Goal: Task Accomplishment & Management: Manage account settings

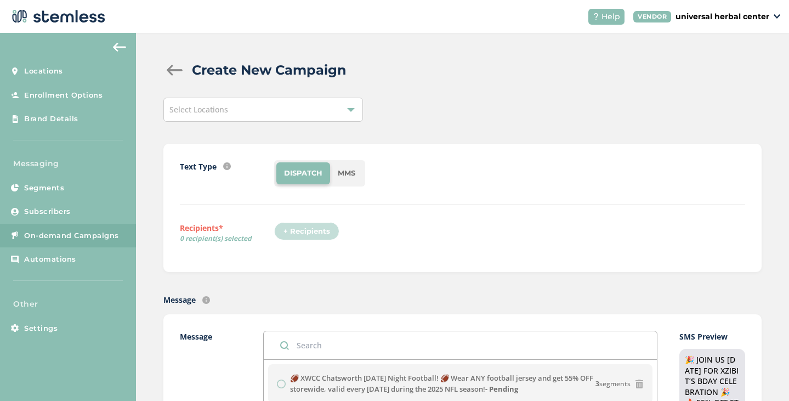
scroll to position [140, 0]
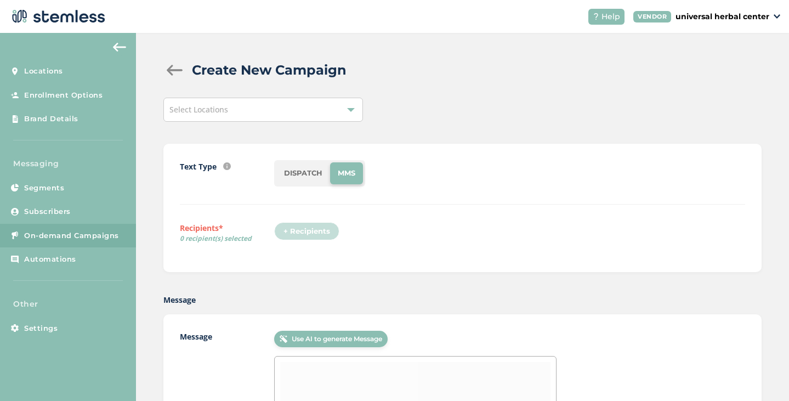
click at [302, 174] on li "DISPATCH" at bounding box center [303, 173] width 54 height 22
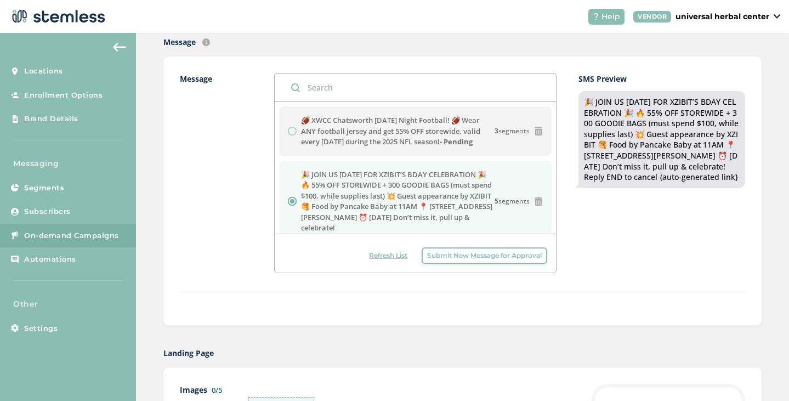
click at [374, 257] on span "Refresh List" at bounding box center [388, 256] width 38 height 10
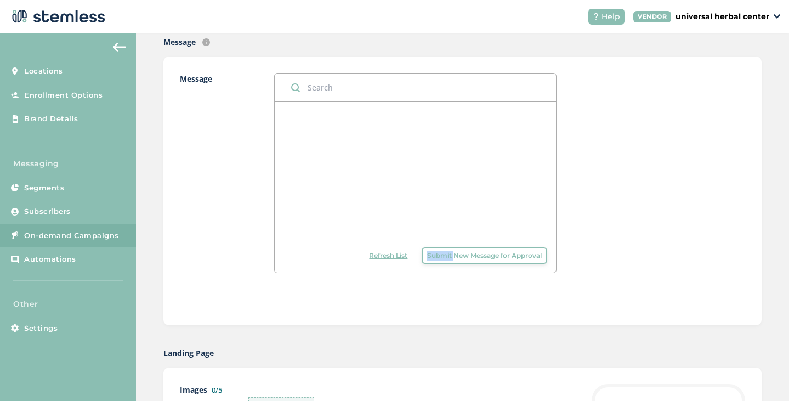
click at [374, 257] on div "Refresh List Submit New Message for Approval" at bounding box center [415, 253] width 281 height 39
click at [374, 257] on div "Submit New Message for Approval" at bounding box center [415, 251] width 281 height 35
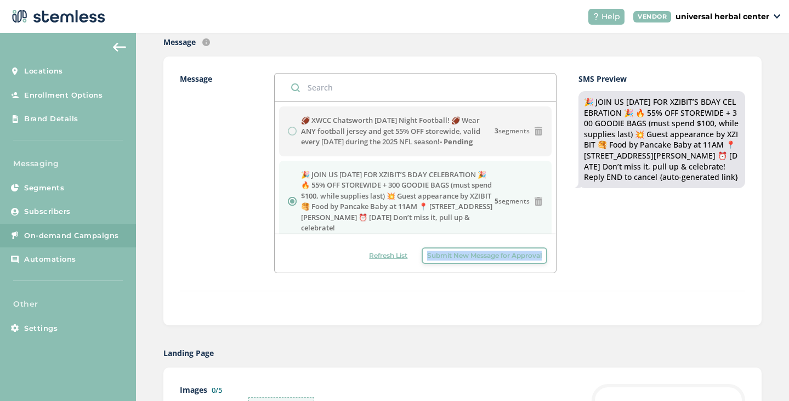
click at [374, 257] on span "Refresh List" at bounding box center [388, 256] width 38 height 10
click at [291, 132] on div "🏈 XWCC Chatsworth Monday Night Football! 🏈 Wear ANY football jersey and get 55%…" at bounding box center [415, 131] width 255 height 32
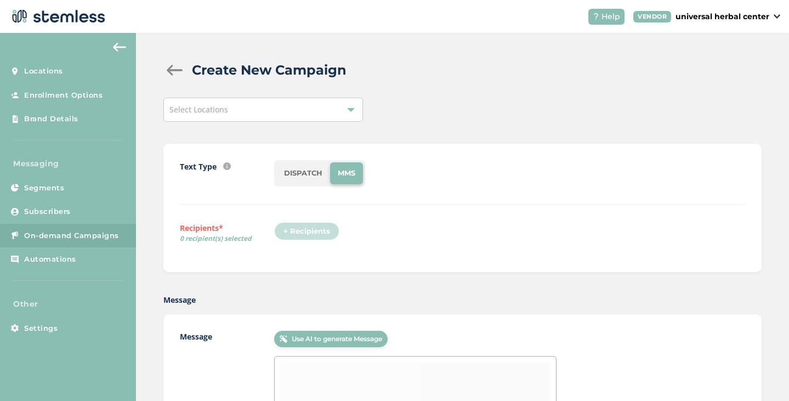
click at [300, 170] on li "DISPATCH" at bounding box center [303, 173] width 54 height 22
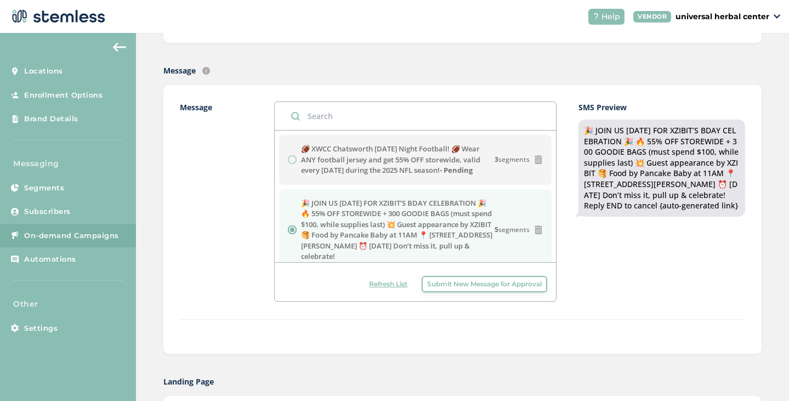
scroll to position [222, 0]
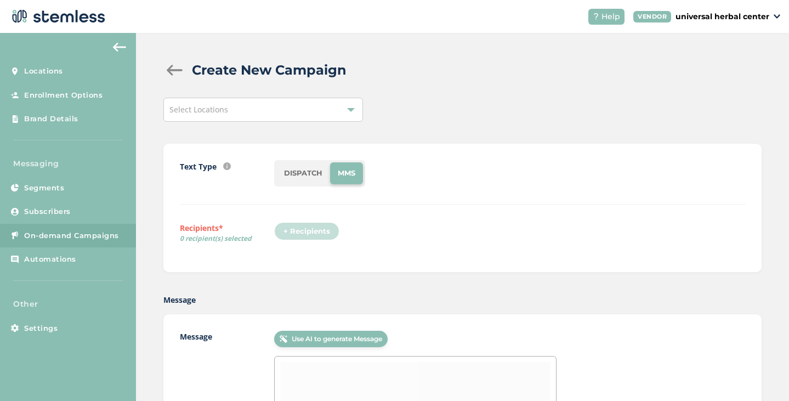
click at [249, 110] on div "Select Locations" at bounding box center [263, 110] width 200 height 24
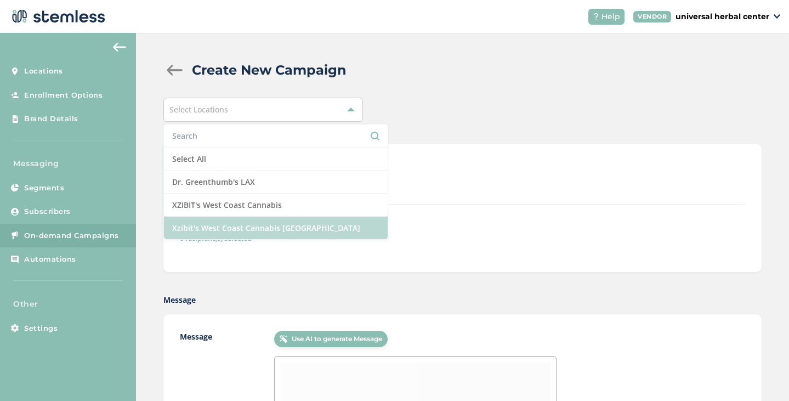
click at [274, 225] on li "Xzibit's West Coast Cannabis [GEOGRAPHIC_DATA]" at bounding box center [276, 228] width 224 height 22
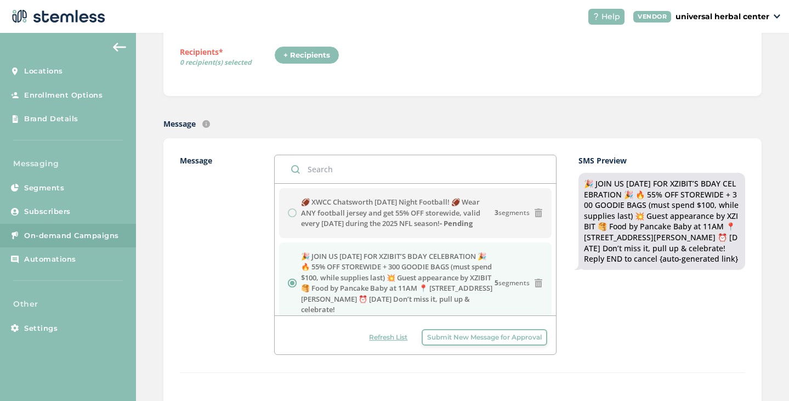
scroll to position [177, 0]
click at [400, 93] on div "Text Type SMS : A cost effective way to reach your customers. Send a intro text…" at bounding box center [462, 31] width 598 height 128
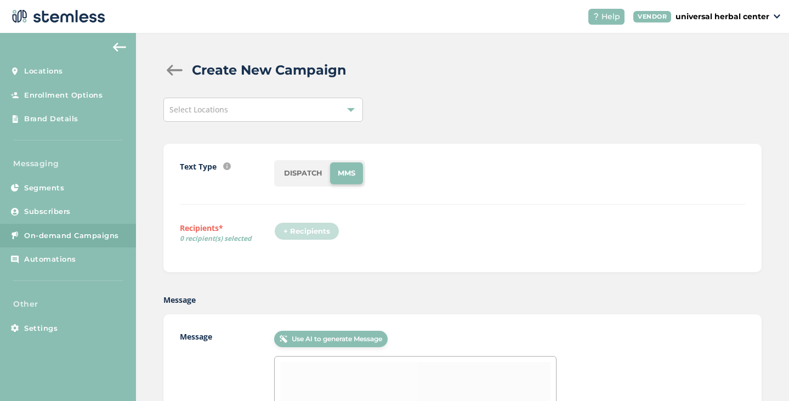
click at [298, 170] on li "DISPATCH" at bounding box center [303, 173] width 54 height 22
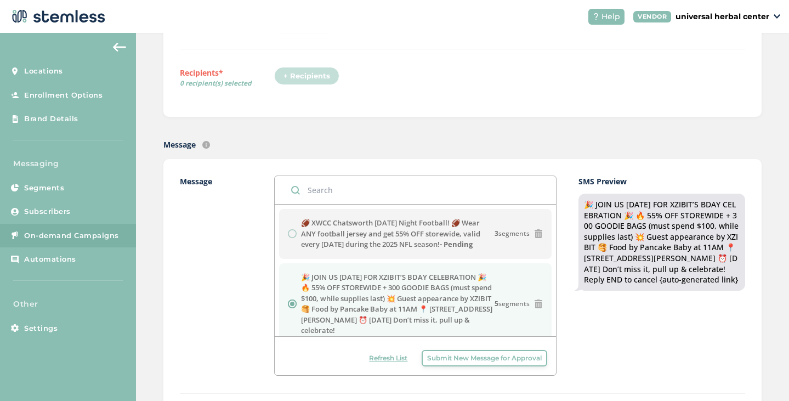
scroll to position [166, 0]
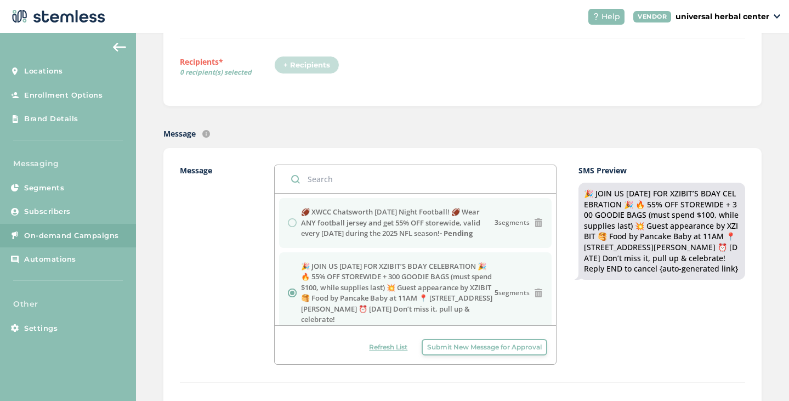
click at [469, 234] on strong "- Pending" at bounding box center [456, 233] width 33 height 10
click at [464, 230] on strong "- Pending" at bounding box center [456, 233] width 33 height 10
click at [433, 229] on label "🏈 XWCC Chatsworth Monday Night Football! 🏈 Wear ANY football jersey and get 55%…" at bounding box center [398, 223] width 194 height 32
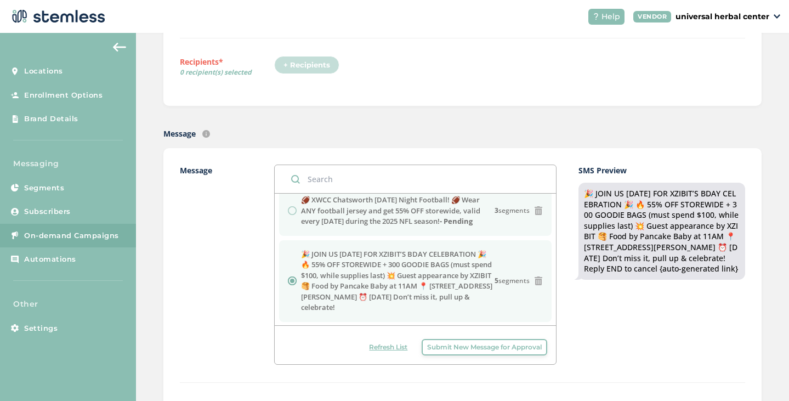
scroll to position [0, 0]
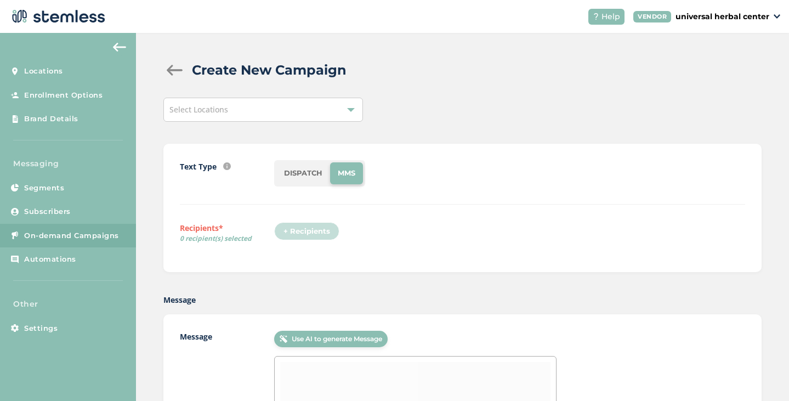
click at [303, 176] on li "DISPATCH" at bounding box center [303, 173] width 54 height 22
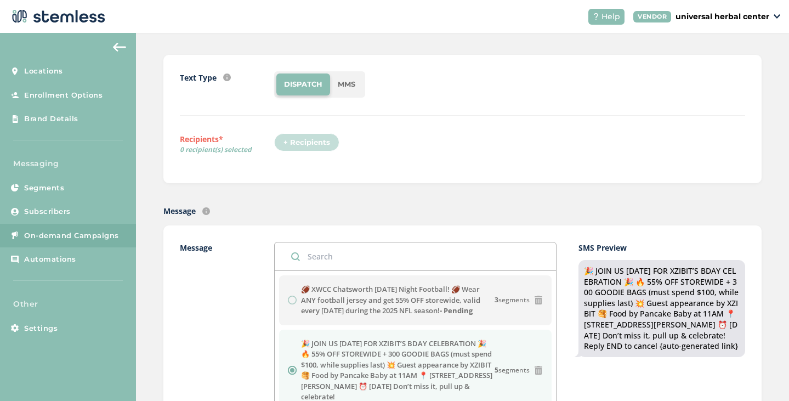
scroll to position [228, 0]
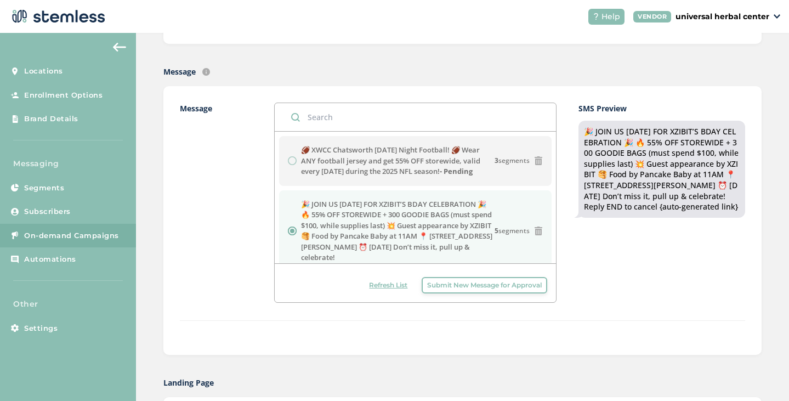
click at [259, 32] on header "Help VENDOR universal herbal center" at bounding box center [394, 16] width 789 height 33
click at [511, 339] on div "Message 🏈 XWCC Chatsworth Monday Night Football! 🏈 Wear ANY football jersey and…" at bounding box center [462, 220] width 598 height 269
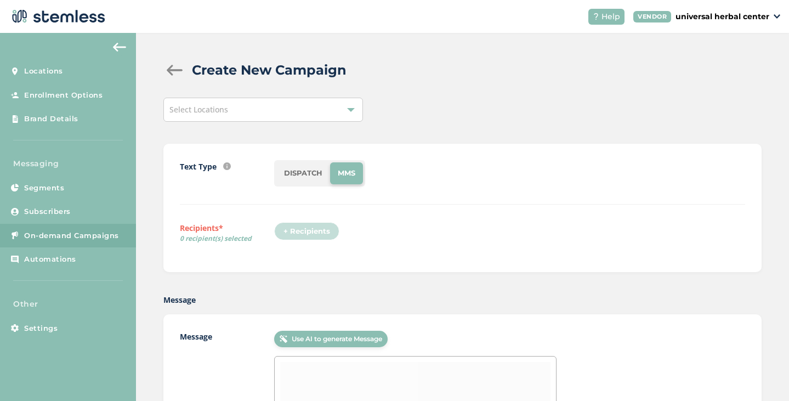
click at [305, 174] on li "DISPATCH" at bounding box center [303, 173] width 54 height 22
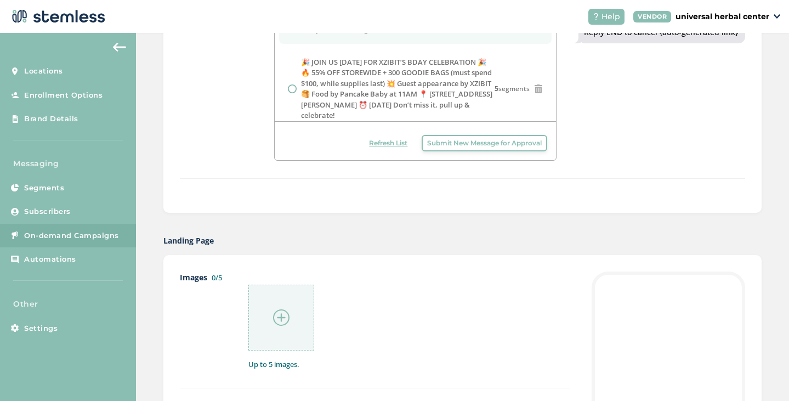
scroll to position [491, 0]
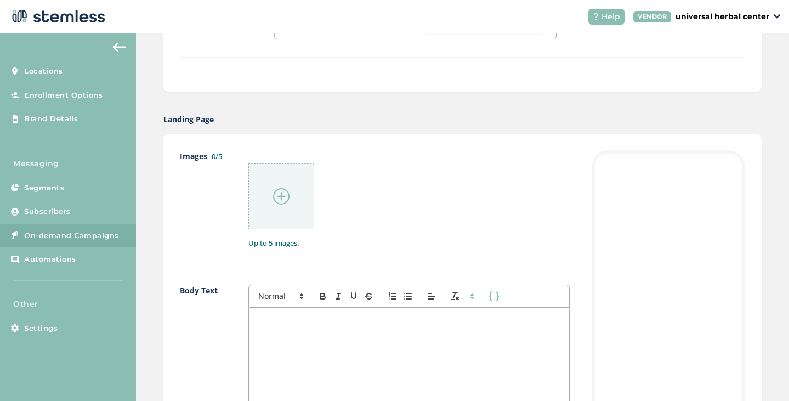
click at [289, 198] on div at bounding box center [281, 196] width 66 height 66
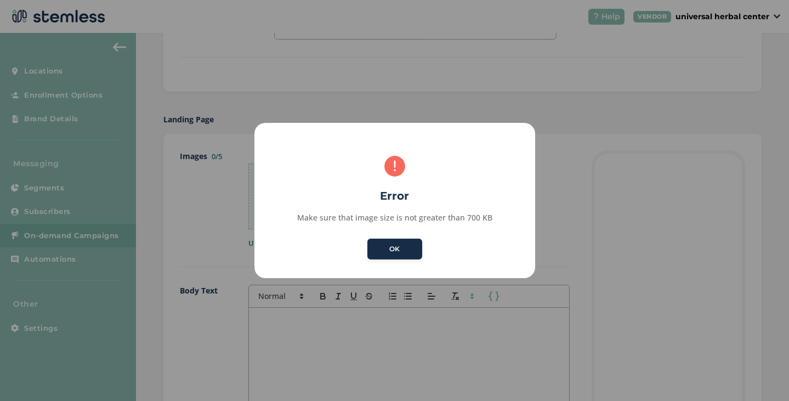
click at [408, 252] on button "OK" at bounding box center [394, 248] width 55 height 21
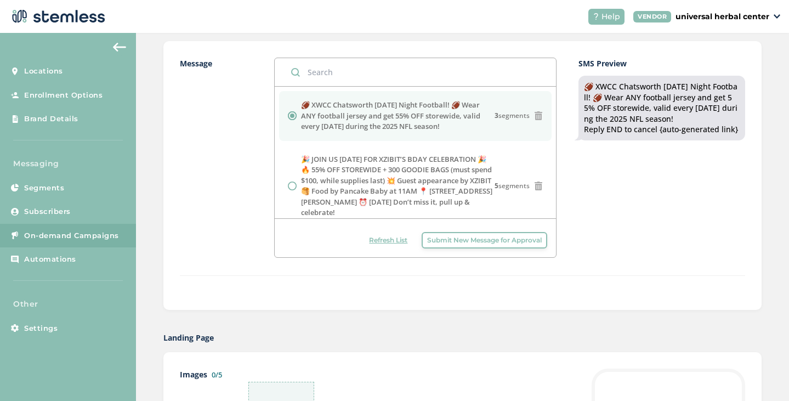
scroll to position [526, 0]
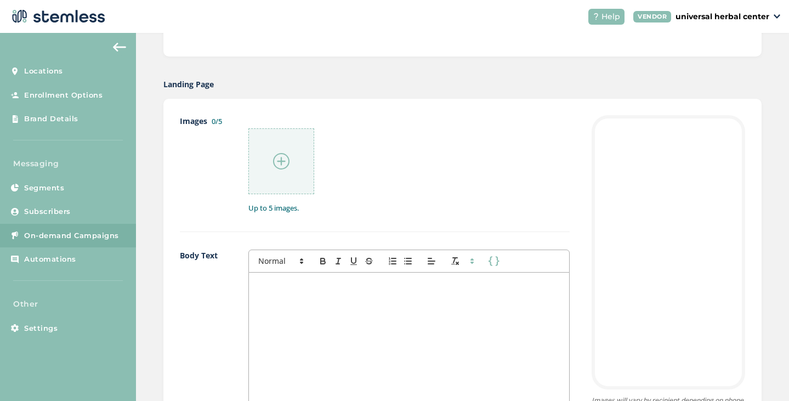
click at [292, 154] on div at bounding box center [281, 161] width 66 height 66
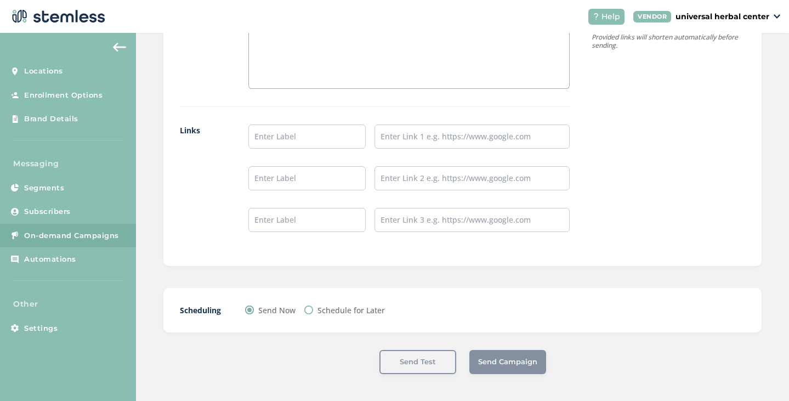
scroll to position [929, 0]
click at [309, 311] on input "Schedule for Later" at bounding box center [308, 310] width 9 height 9
radio input "true"
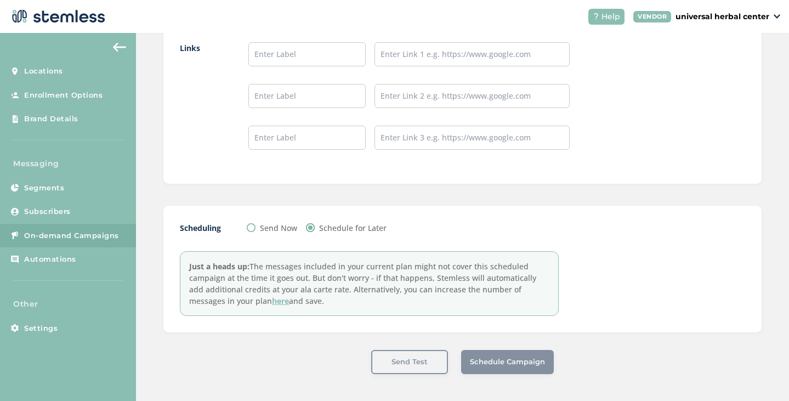
scroll to position [1012, 0]
click at [495, 355] on div "Schedule Campaign" at bounding box center [507, 362] width 93 height 24
click at [492, 360] on div "Schedule Campaign" at bounding box center [507, 362] width 93 height 24
click at [247, 224] on input "Send Now" at bounding box center [251, 227] width 9 height 9
radio input "true"
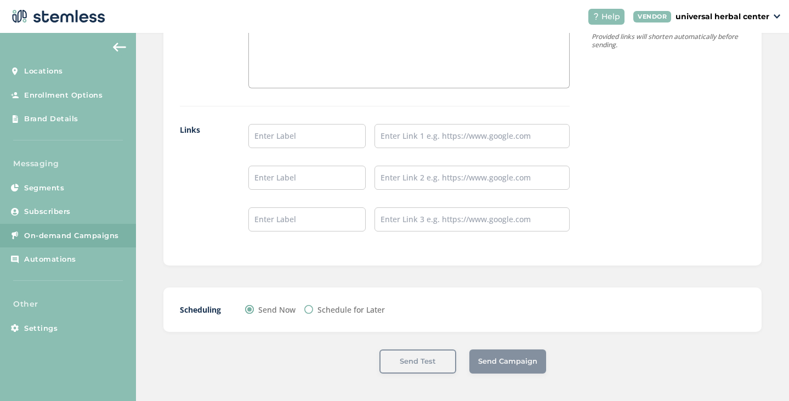
scroll to position [930, 0]
click at [309, 309] on input "Schedule for Later" at bounding box center [308, 309] width 9 height 9
radio input "true"
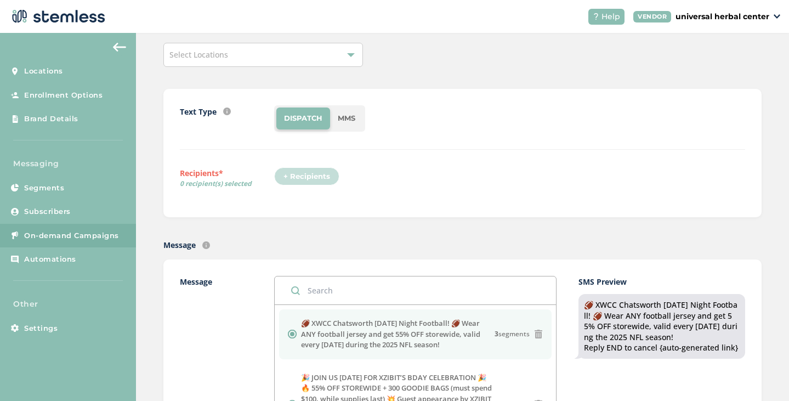
scroll to position [54, 0]
click at [298, 172] on div "+ Recipients" at bounding box center [310, 180] width 72 height 25
click at [269, 50] on div "Select Locations" at bounding box center [263, 55] width 200 height 24
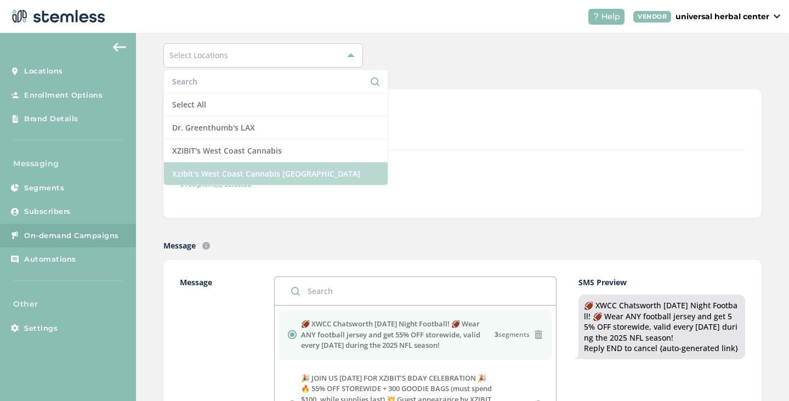
click at [268, 171] on li "Xzibit's West Coast Cannabis [GEOGRAPHIC_DATA]" at bounding box center [276, 173] width 224 height 22
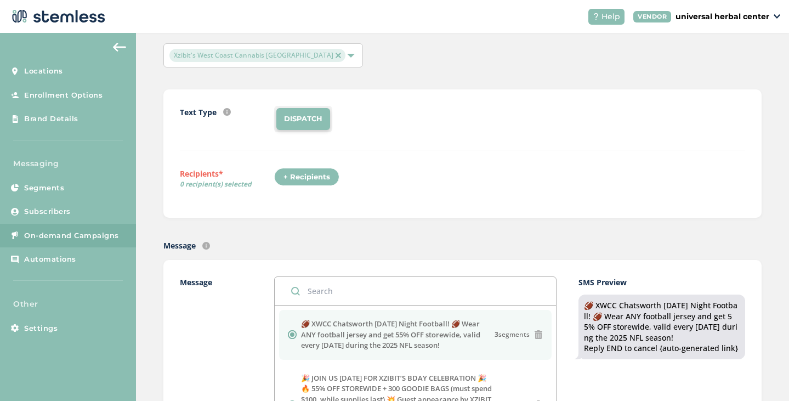
click at [304, 178] on div "+ Recipients" at bounding box center [306, 177] width 65 height 19
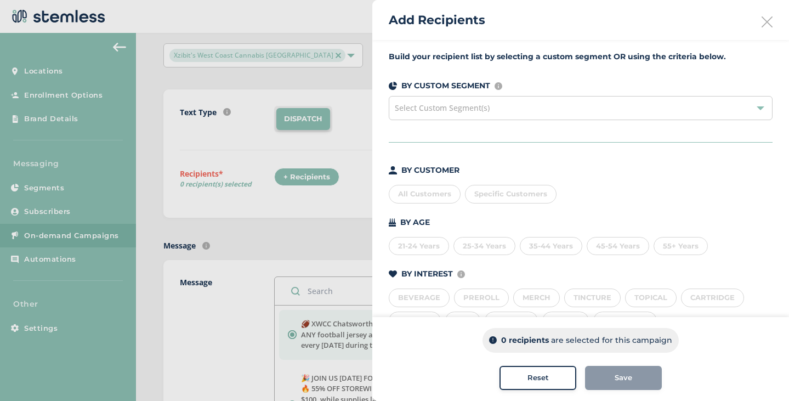
scroll to position [88, 0]
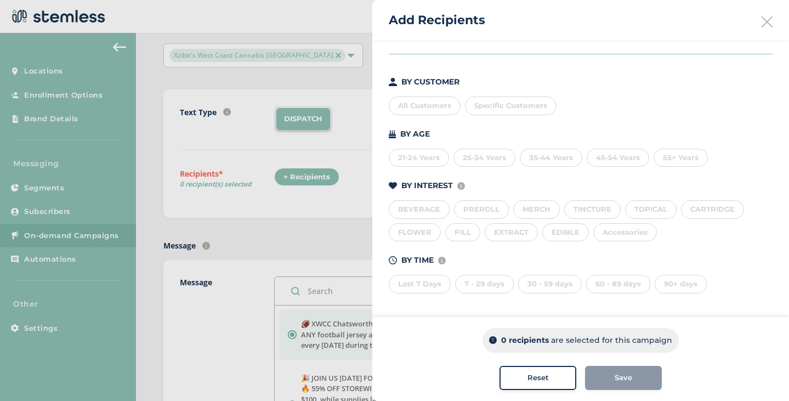
click at [416, 289] on div "Last 7 Days" at bounding box center [420, 284] width 62 height 19
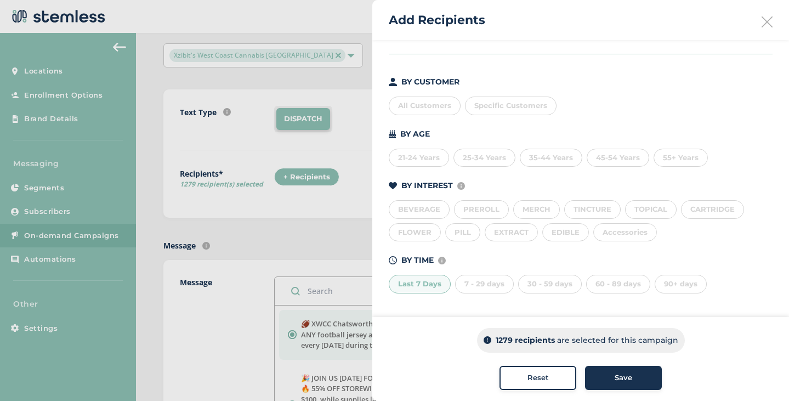
click at [468, 283] on div "7 - 29 days" at bounding box center [484, 284] width 59 height 19
click at [548, 285] on div "30 - 59 days" at bounding box center [550, 284] width 64 height 19
click at [601, 282] on div "60 - 89 days" at bounding box center [618, 284] width 64 height 19
click at [615, 380] on span "Save" at bounding box center [624, 377] width 18 height 11
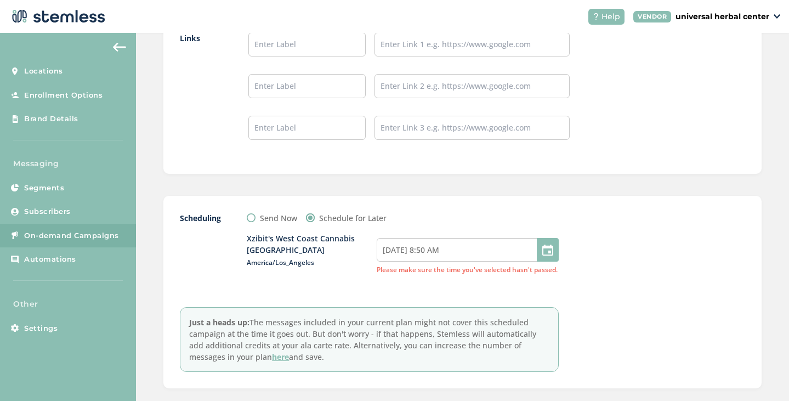
scroll to position [1023, 0]
click at [481, 249] on input "09/22/2025 8:50 AM" at bounding box center [468, 249] width 182 height 24
select select "8"
select select "50"
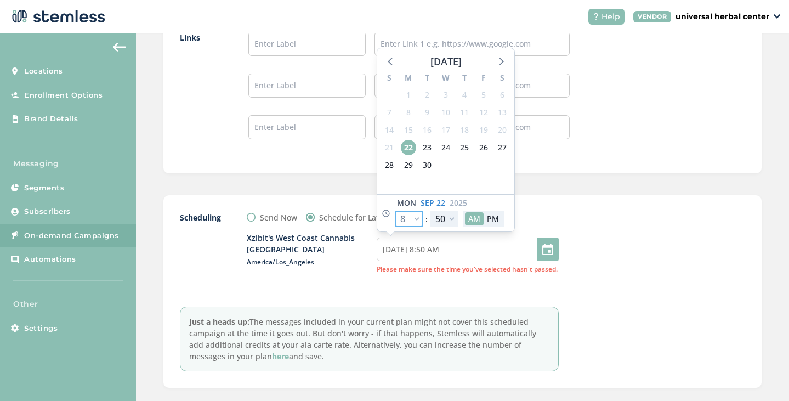
click at [412, 218] on select "12 1 2 3 4 5 6 7 8 9 10 11" at bounding box center [409, 219] width 29 height 16
click at [395, 211] on select "12 1 2 3 4 5 6 7 8 9 10 11" at bounding box center [409, 219] width 29 height 16
click at [411, 216] on select "12 1 2 3 4 5 6 7 8 9 10 11" at bounding box center [409, 219] width 29 height 16
select select "9"
click at [395, 211] on select "12 1 2 3 4 5 6 7 8 9 10 11" at bounding box center [409, 219] width 29 height 16
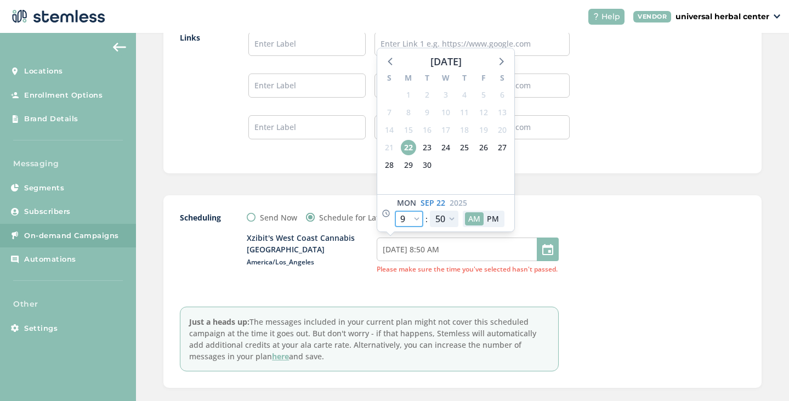
type input "09/22/2025 9:50 AM"
select select "9"
click at [440, 222] on select "00 05 10 15 20 25 30 35 40 45 50 55" at bounding box center [444, 219] width 29 height 16
select select "5"
click at [430, 211] on select "00 05 10 15 20 25 30 35 40 45 50 55" at bounding box center [444, 219] width 29 height 16
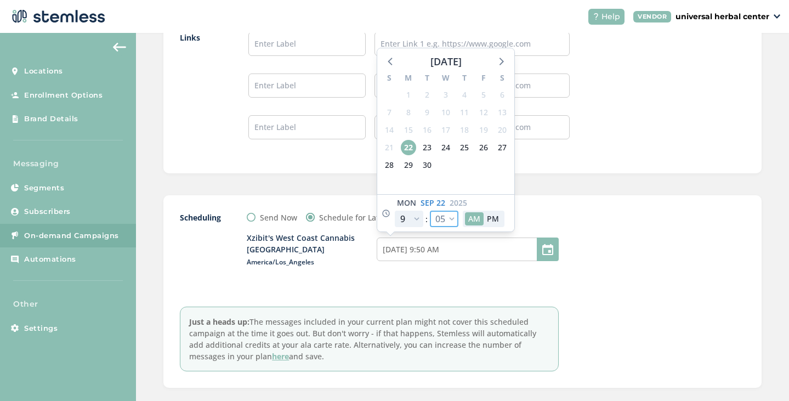
type input "09/22/2025 9:05 AM"
select select "5"
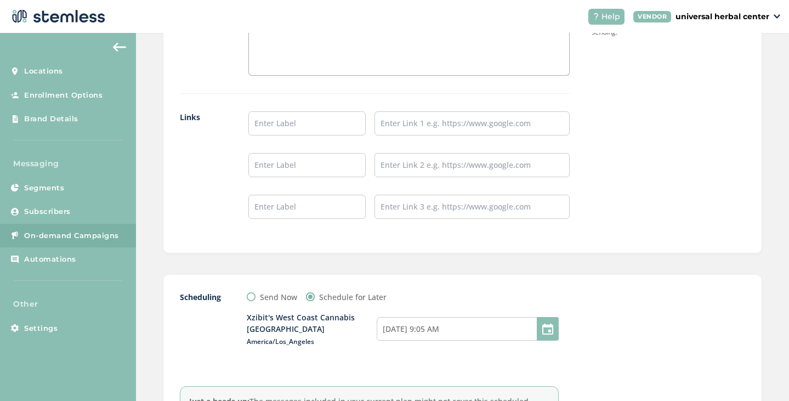
scroll to position [1078, 0]
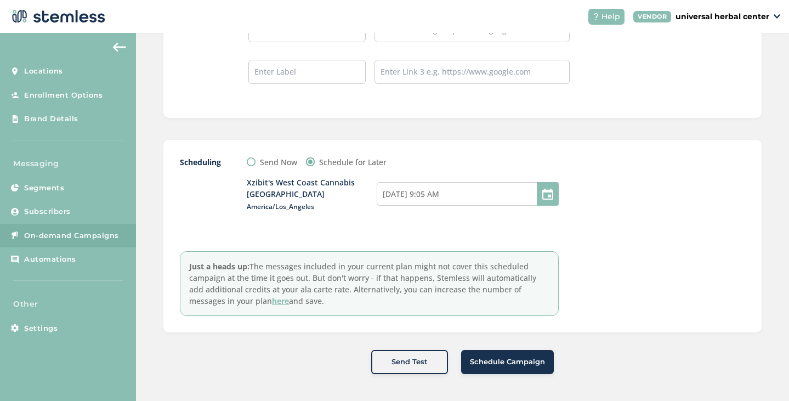
click at [515, 361] on span "Schedule Campaign" at bounding box center [507, 361] width 75 height 11
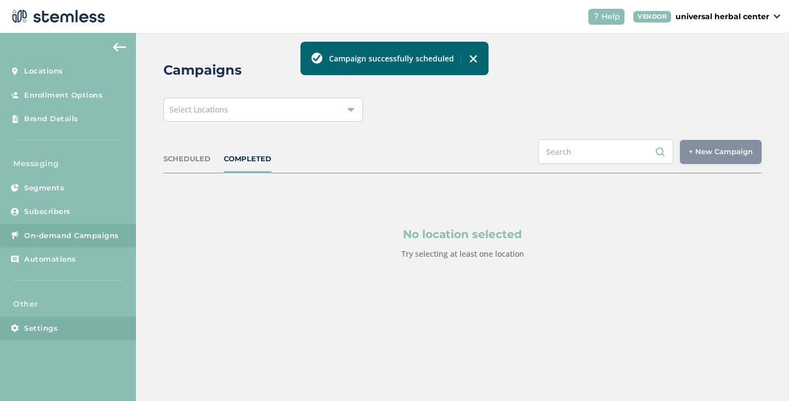
click at [55, 325] on span "Settings" at bounding box center [40, 328] width 33 height 11
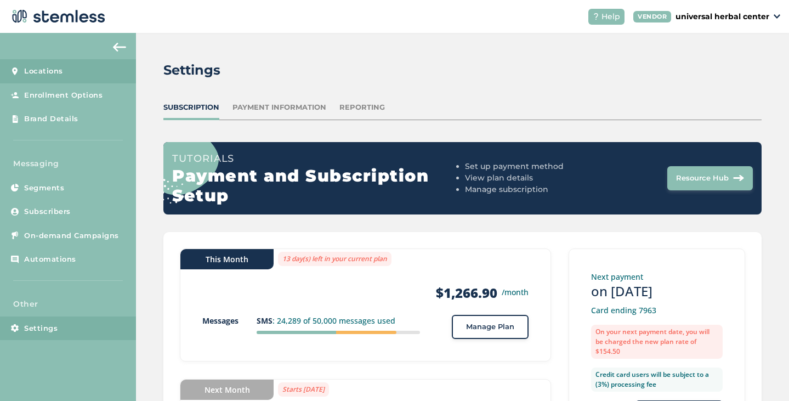
click at [73, 71] on link "Locations" at bounding box center [68, 71] width 136 height 24
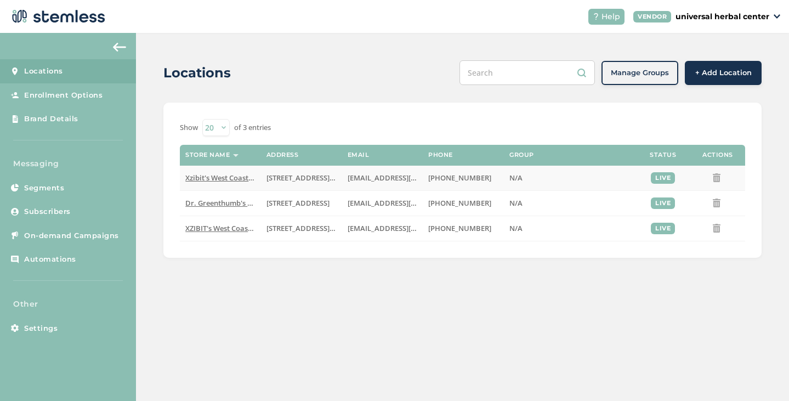
click at [222, 175] on span "Xzibit's West Coast Cannabis [GEOGRAPHIC_DATA]" at bounding box center [270, 178] width 170 height 10
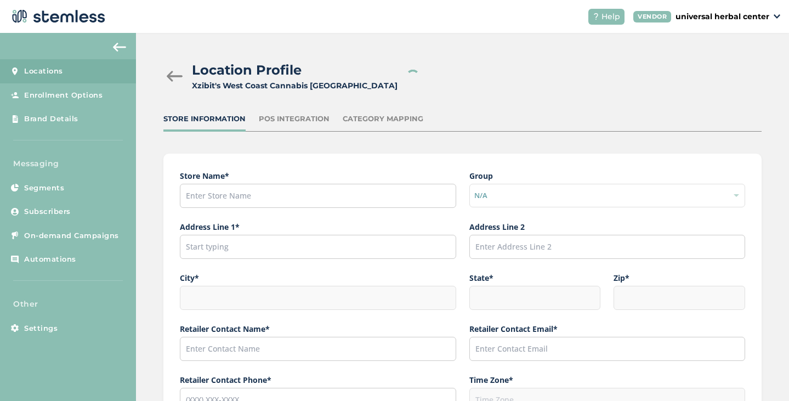
type input "Xzibit's West Coast Cannabis [GEOGRAPHIC_DATA]"
type input "[STREET_ADDRESS][PERSON_NAME]"
type input "Los Angeles"
type input "CA"
type input "91311"
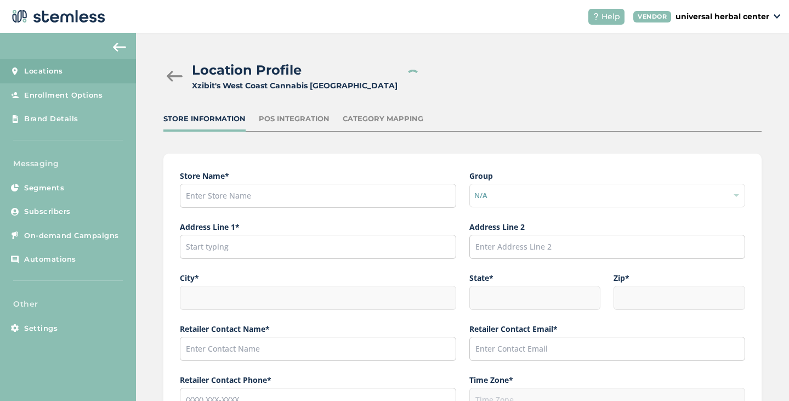
type input "[EMAIL_ADDRESS][DOMAIN_NAME]"
type input "[PHONE_NUMBER]"
type input "America/Los_Angeles"
type input "XWCC"
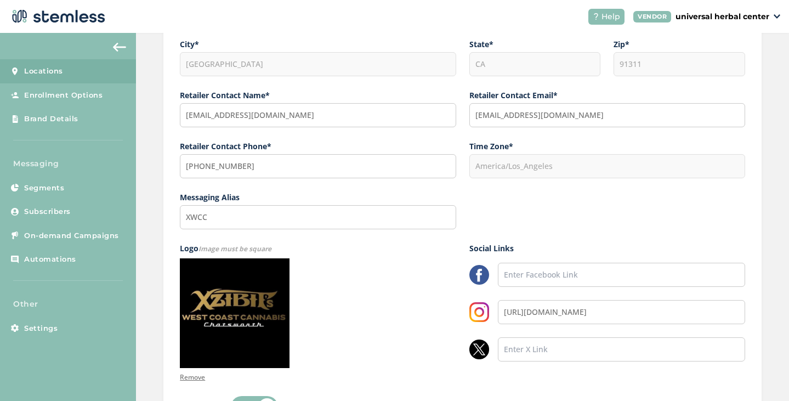
scroll to position [321, 0]
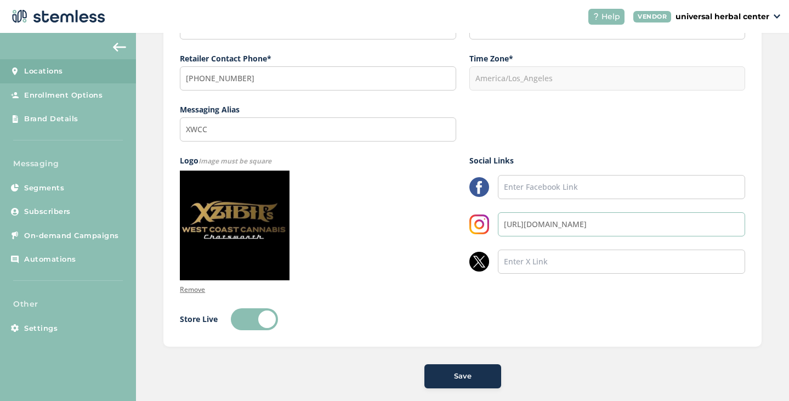
click at [557, 224] on input "[URL][DOMAIN_NAME]" at bounding box center [621, 224] width 247 height 24
paste input "."
type input "https://www.instagram.com/xwcc.chatsworth/"
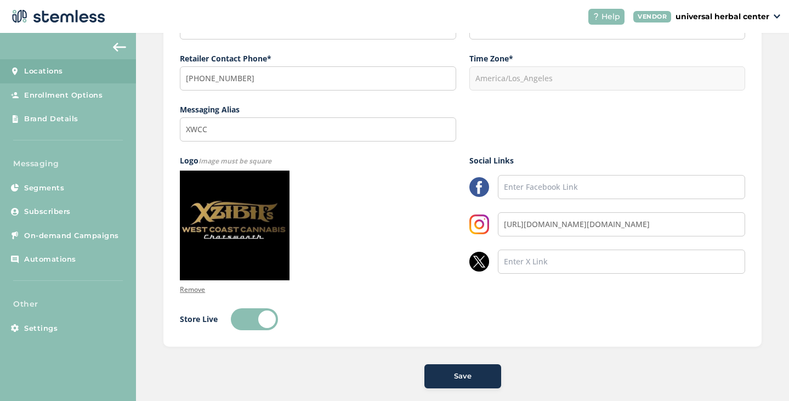
click at [473, 377] on div "Save" at bounding box center [462, 376] width 59 height 11
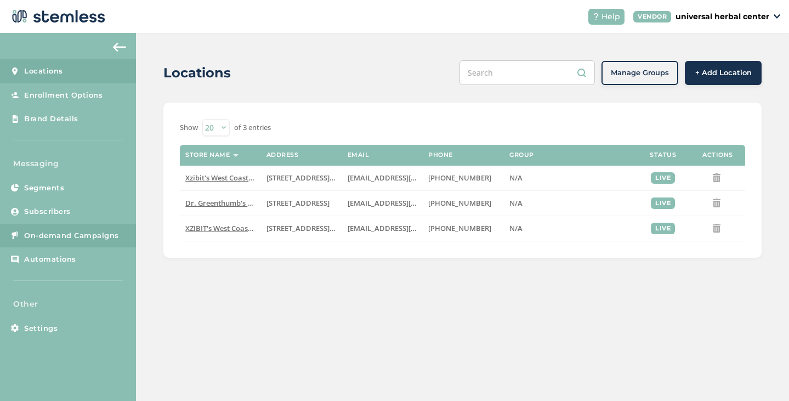
click at [51, 235] on span "On-demand Campaigns" at bounding box center [71, 235] width 95 height 11
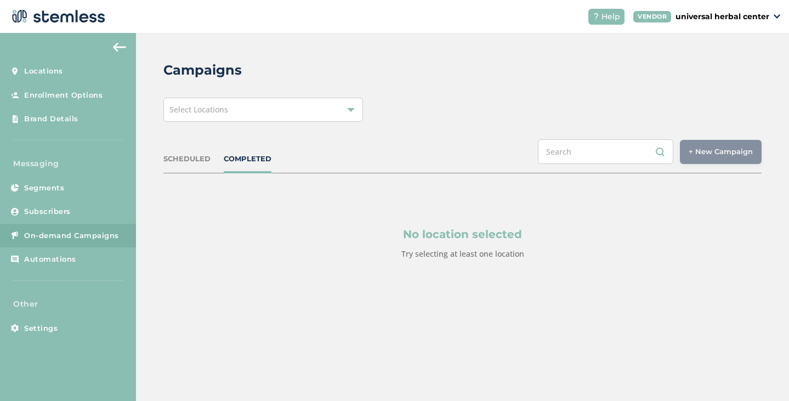
click at [196, 154] on div "SCHEDULED" at bounding box center [186, 159] width 47 height 11
click at [236, 100] on div "Select Locations" at bounding box center [263, 110] width 200 height 24
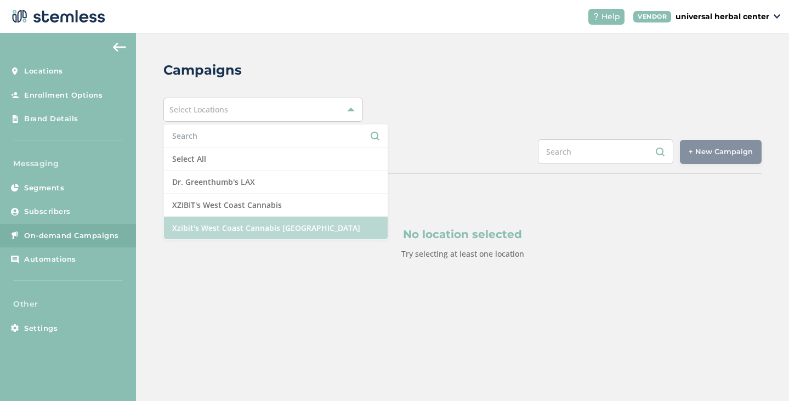
click at [251, 226] on li "Xzibit's West Coast Cannabis [GEOGRAPHIC_DATA]" at bounding box center [276, 228] width 224 height 22
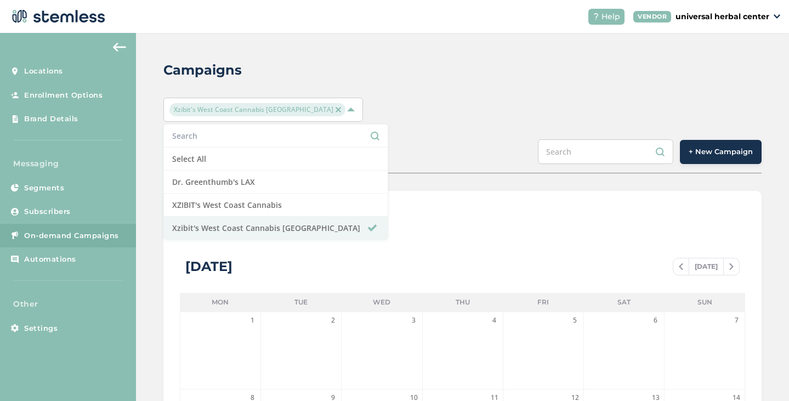
click at [400, 144] on div "SCHEDULED COMPLETED + New Campaign" at bounding box center [462, 156] width 598 height 34
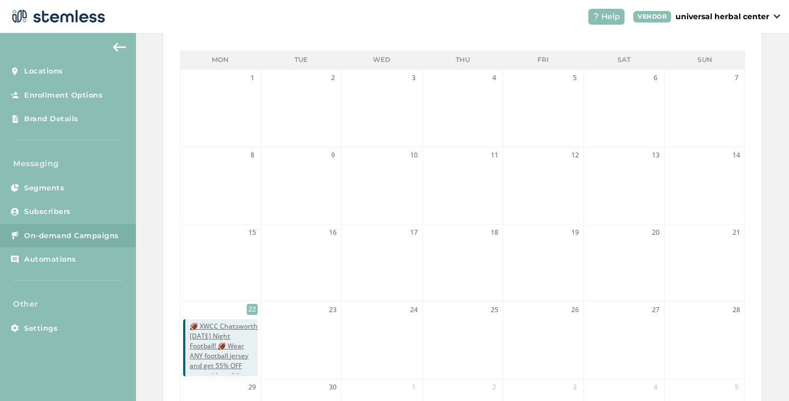
scroll to position [341, 0]
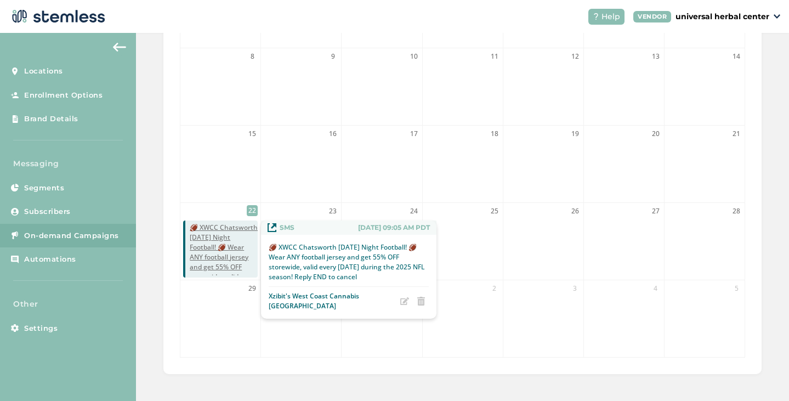
click at [199, 256] on span "🏈 XWCC Chatsworth Monday Night Football! 🏈 Wear ANY football jersey and get 55%…" at bounding box center [224, 267] width 68 height 89
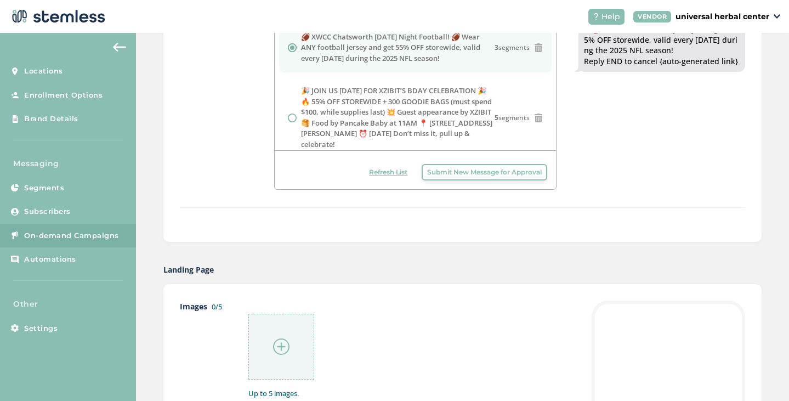
radio input "false"
radio input "true"
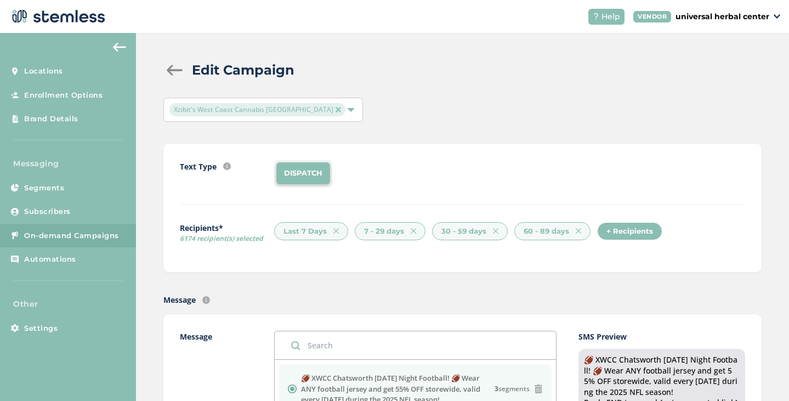
click at [167, 62] on div "Edit Campaign" at bounding box center [457, 70] width 589 height 20
click at [174, 70] on div at bounding box center [174, 70] width 22 height 11
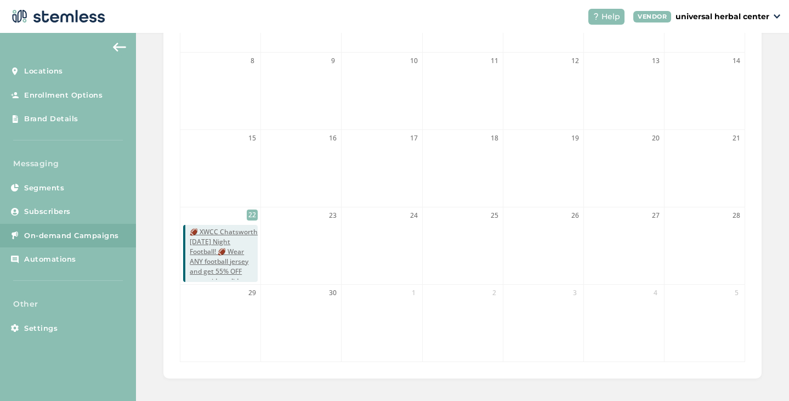
scroll to position [340, 0]
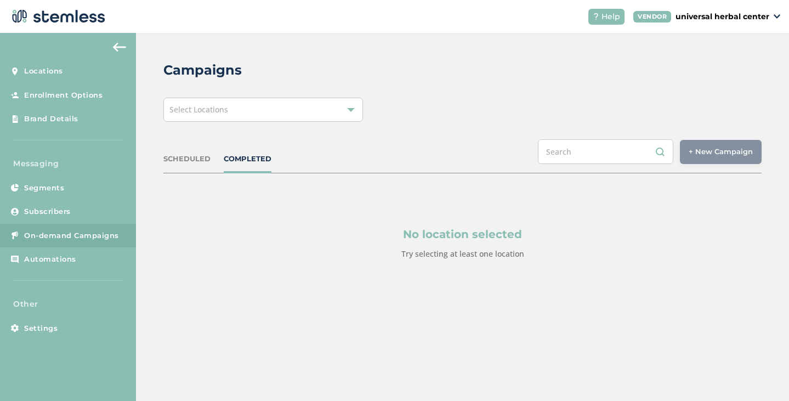
drag, startPoint x: 0, startPoint y: 0, endPoint x: 238, endPoint y: 162, distance: 288.0
click at [238, 162] on div "COMPLETED" at bounding box center [248, 159] width 48 height 11
click at [241, 113] on div "Select Locations" at bounding box center [263, 110] width 200 height 24
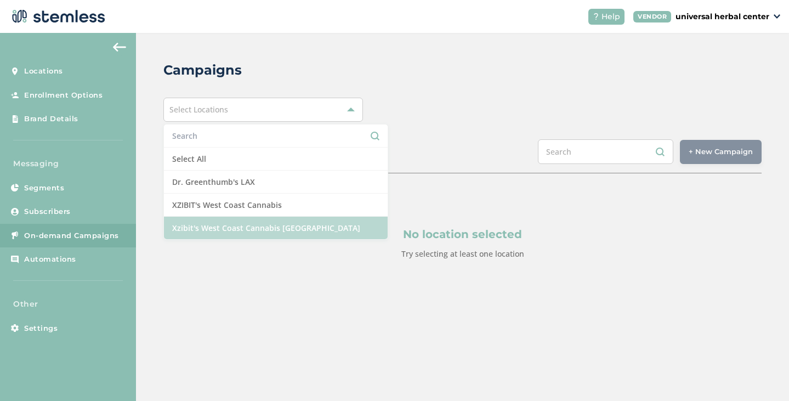
click at [234, 223] on li "Xzibit's West Coast Cannabis [GEOGRAPHIC_DATA]" at bounding box center [276, 228] width 224 height 22
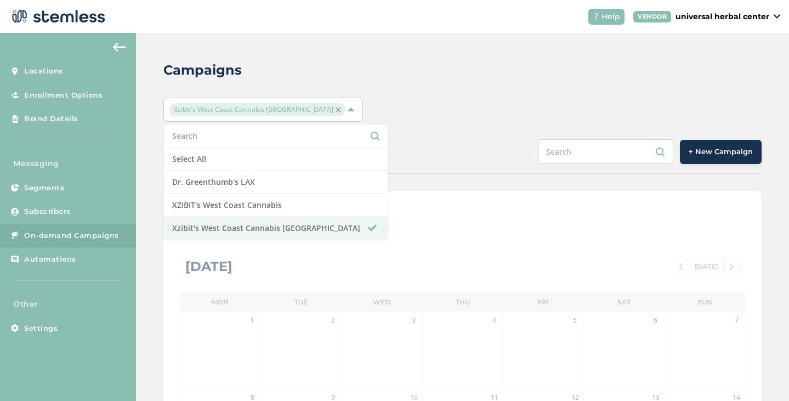
click at [463, 180] on div "Campaigns Xzibit's West Coast Cannabis Chatsworth Select All Dr. Greenthumb's L…" at bounding box center [462, 387] width 653 height 709
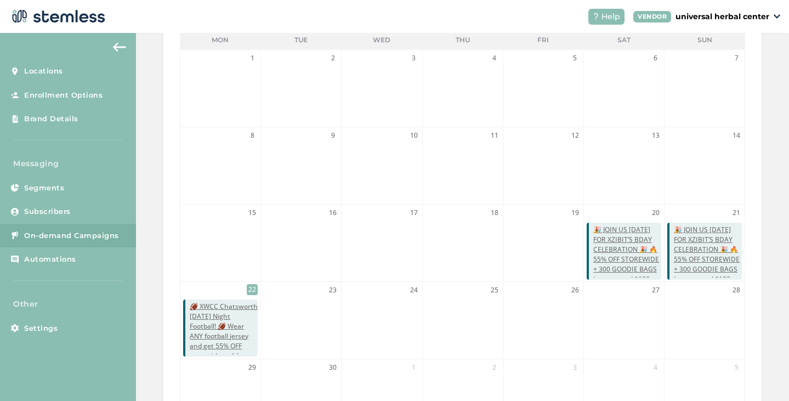
scroll to position [292, 0]
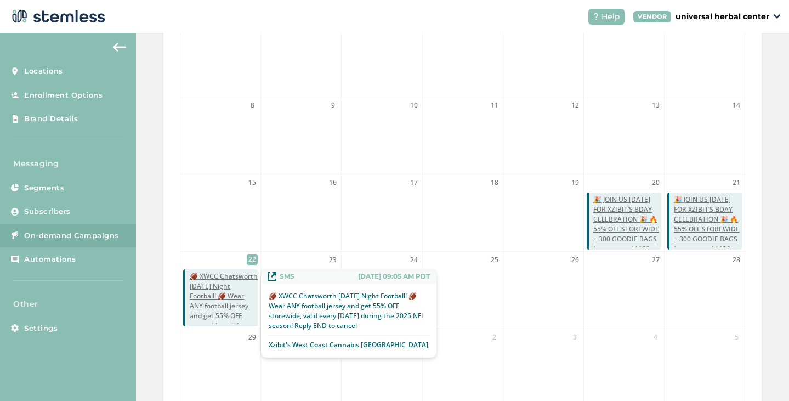
click at [209, 313] on span "🏈 XWCC Chatsworth Monday Night Football! 🏈 Wear ANY football jersey and get 55%…" at bounding box center [224, 315] width 68 height 89
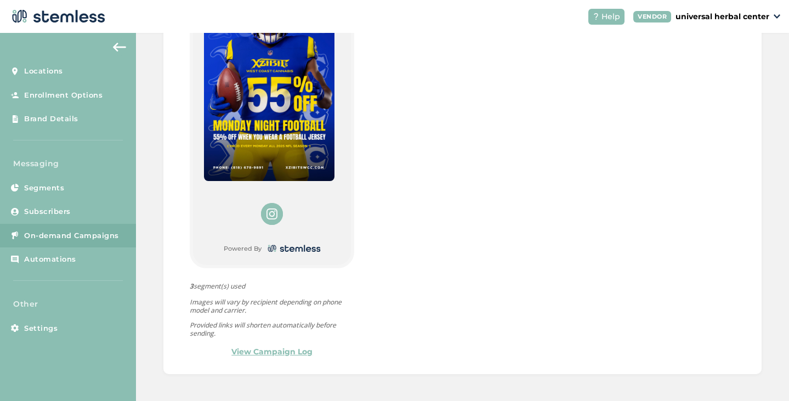
scroll to position [577, 0]
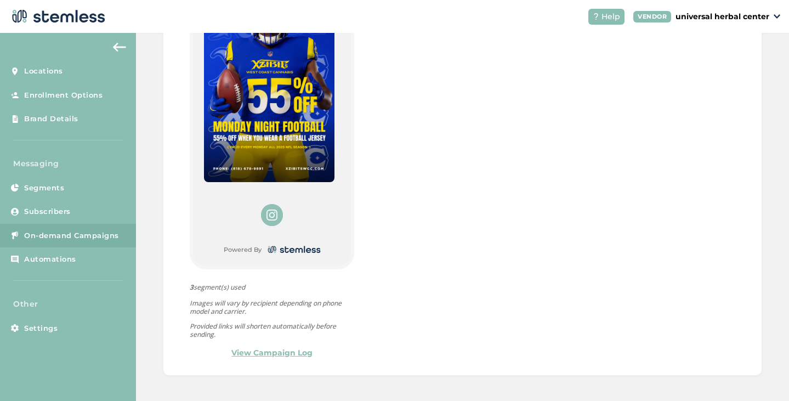
click at [271, 216] on icon at bounding box center [271, 214] width 11 height 11
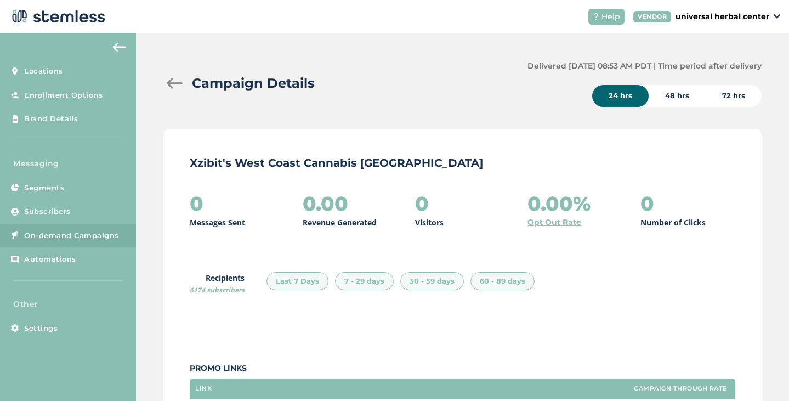
scroll to position [46, 0]
click at [175, 82] on div at bounding box center [174, 83] width 22 height 11
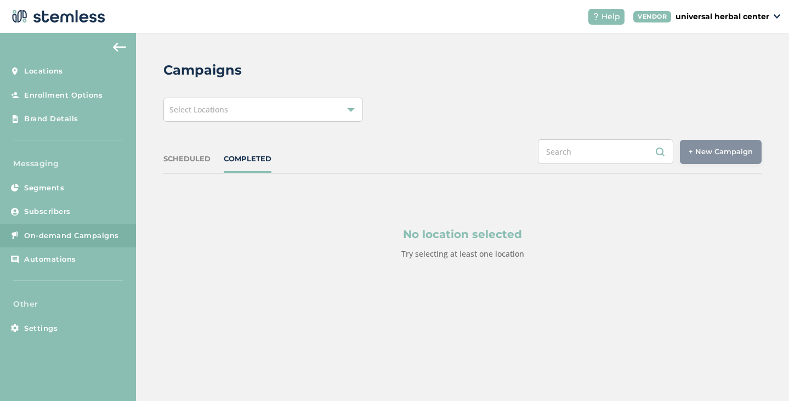
click at [234, 106] on div "Select Locations" at bounding box center [263, 110] width 200 height 24
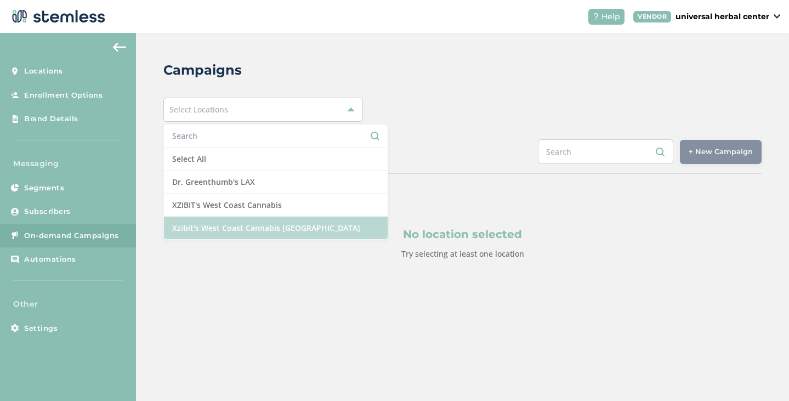
click at [230, 224] on li "Xzibit's West Coast Cannabis [GEOGRAPHIC_DATA]" at bounding box center [276, 228] width 224 height 22
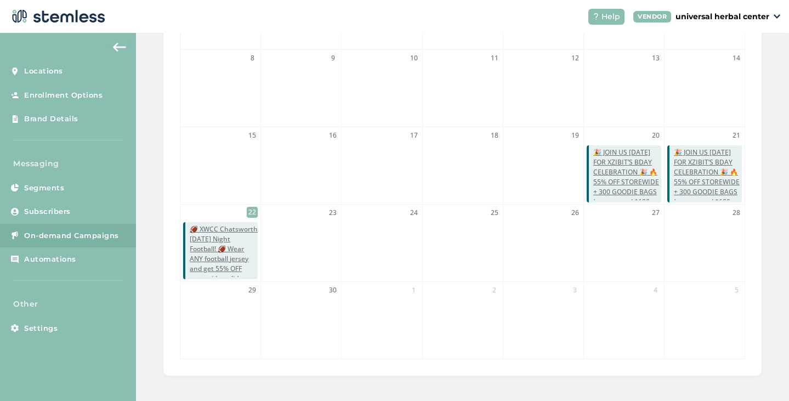
scroll to position [340, 0]
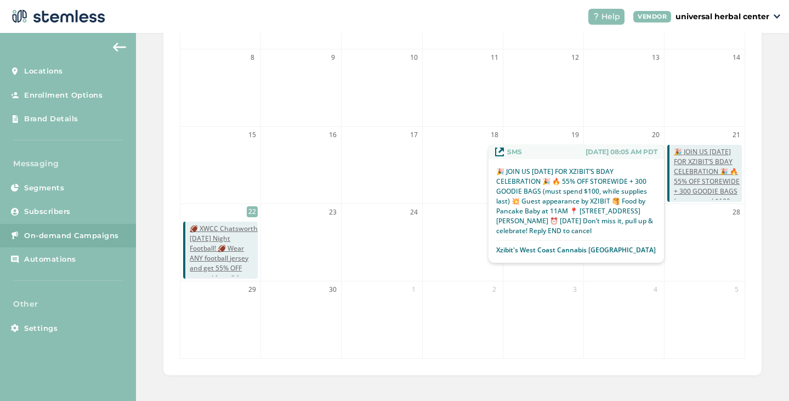
click at [691, 169] on span "🎉 JOIN US TODAY FOR XZIBIT’S BDAY CELEBRATION 🎉 🔥 55% OFF STOREWIDE + 300 GOODI…" at bounding box center [708, 226] width 68 height 158
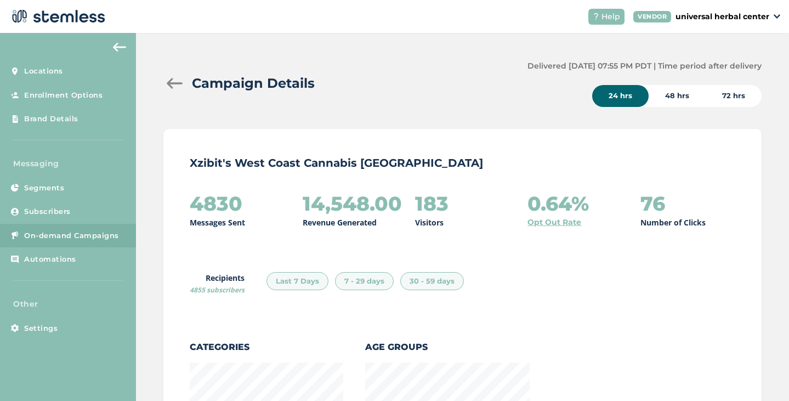
click at [178, 86] on div at bounding box center [174, 83] width 22 height 11
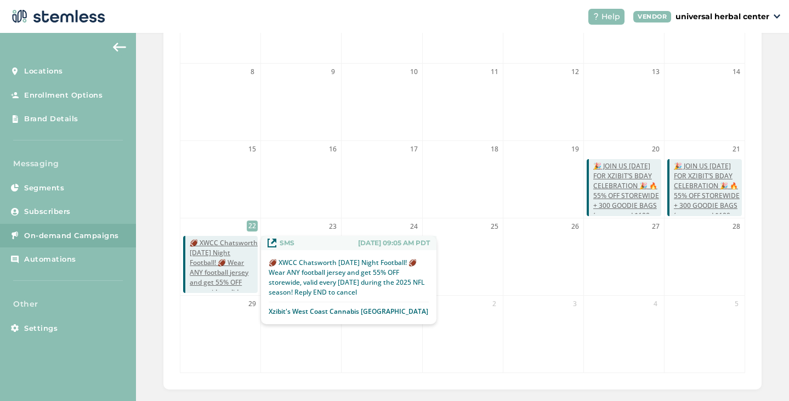
scroll to position [326, 0]
click at [197, 271] on span "🏈 XWCC Chatsworth Monday Night Football! 🏈 Wear ANY football jersey and get 55%…" at bounding box center [224, 281] width 68 height 89
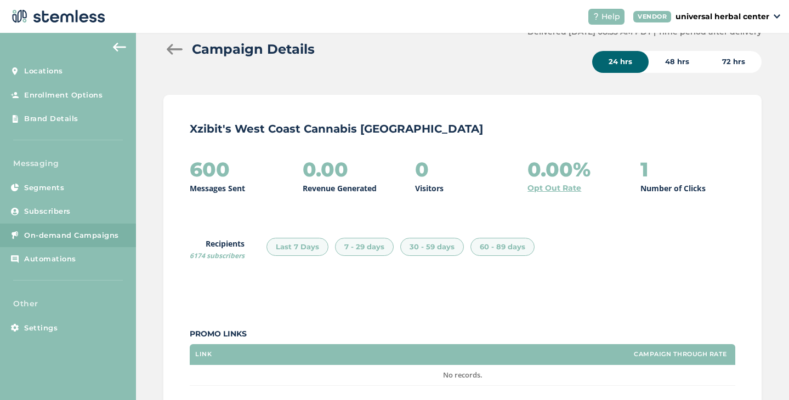
scroll to position [33, 0]
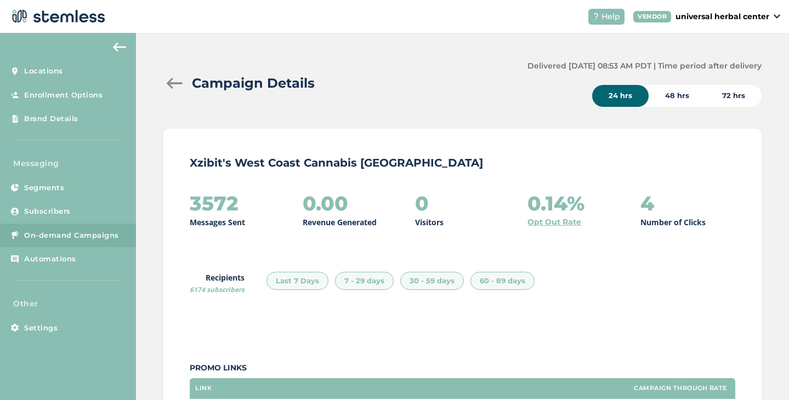
click at [173, 87] on div at bounding box center [174, 83] width 22 height 11
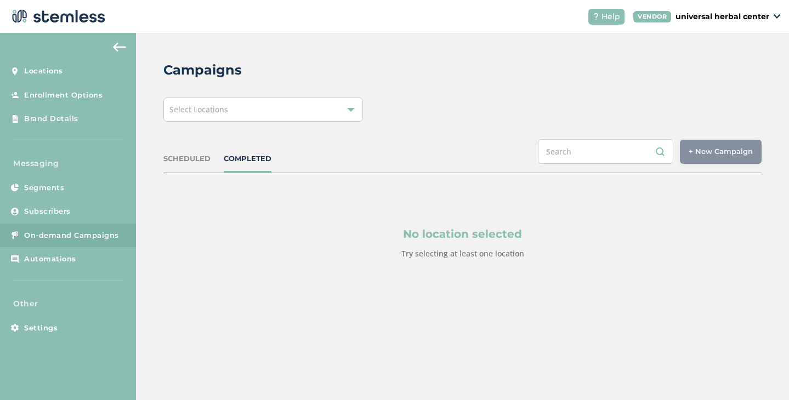
click at [78, 15] on img at bounding box center [57, 16] width 96 height 22
